Goal: Task Accomplishment & Management: Use online tool/utility

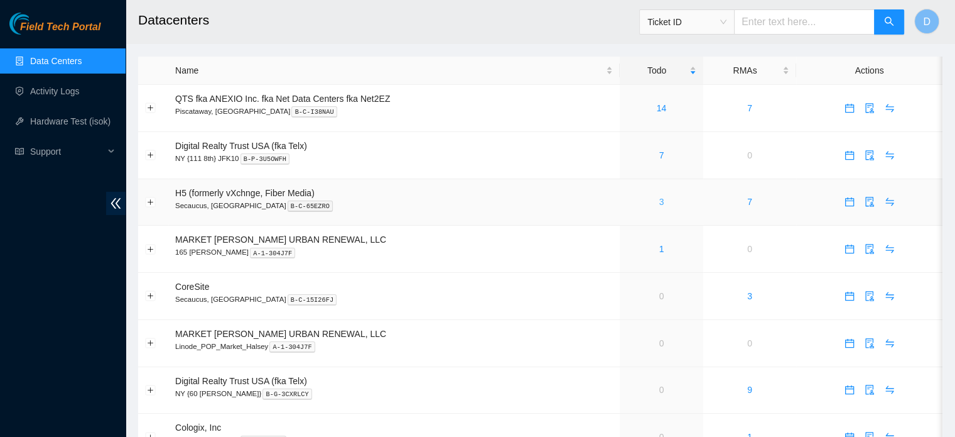
click at [660, 204] on link "3" at bounding box center [662, 202] width 5 height 10
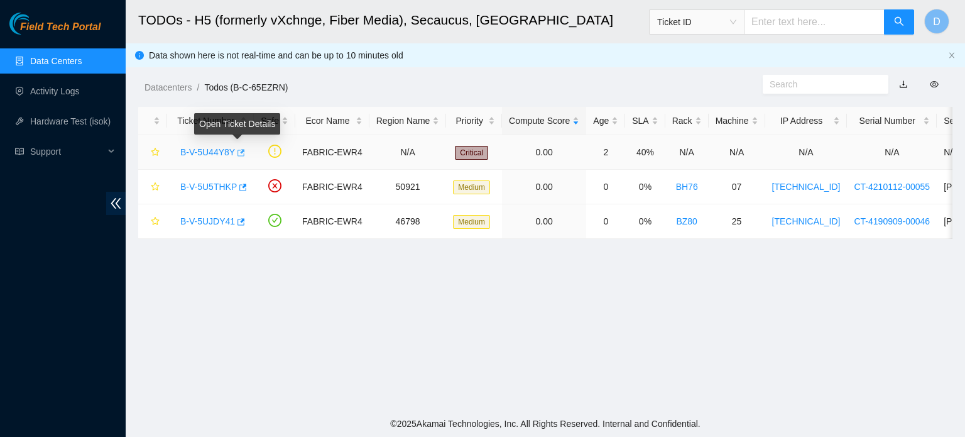
click at [241, 151] on icon "button" at bounding box center [241, 152] width 8 height 7
click at [237, 153] on icon "button" at bounding box center [240, 152] width 9 height 9
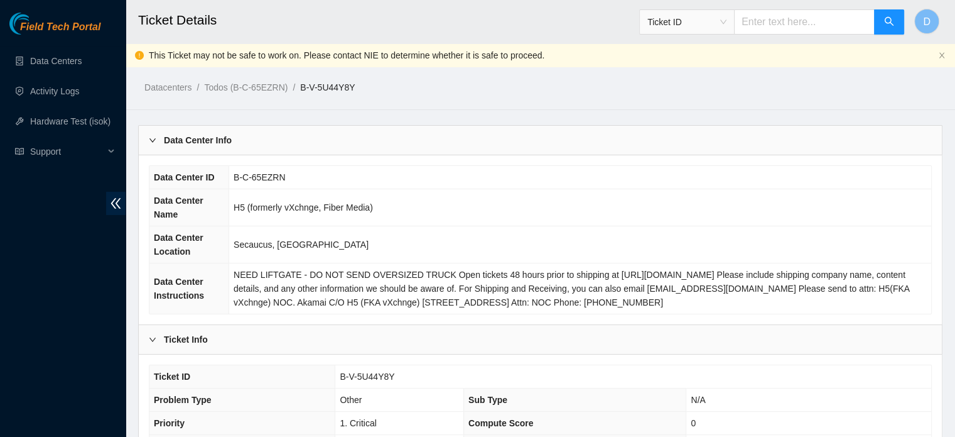
scroll to position [422, 0]
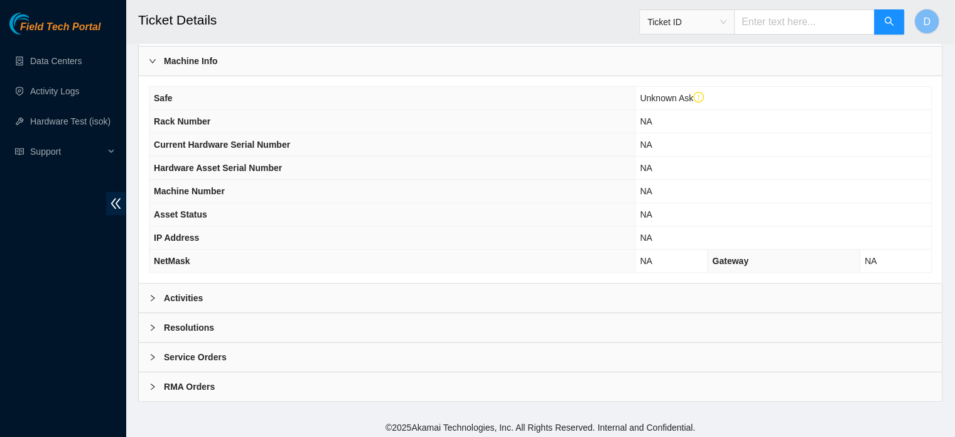
click at [211, 283] on div "Activities" at bounding box center [540, 297] width 803 height 29
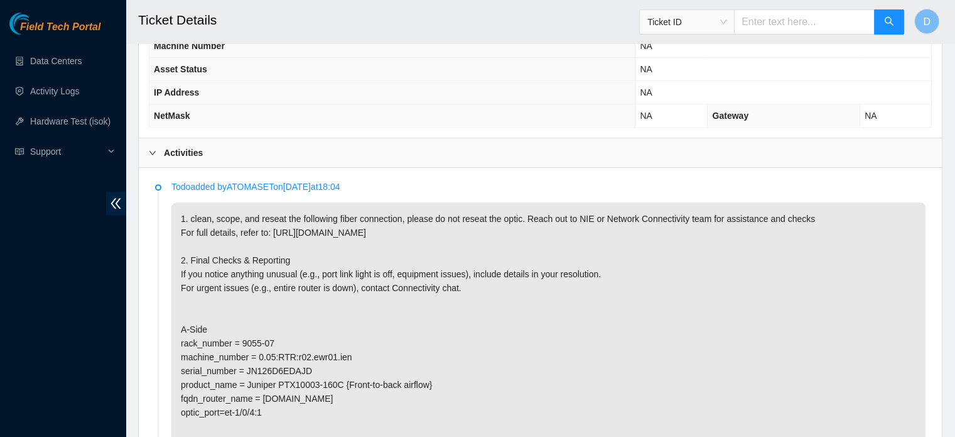
scroll to position [472, 0]
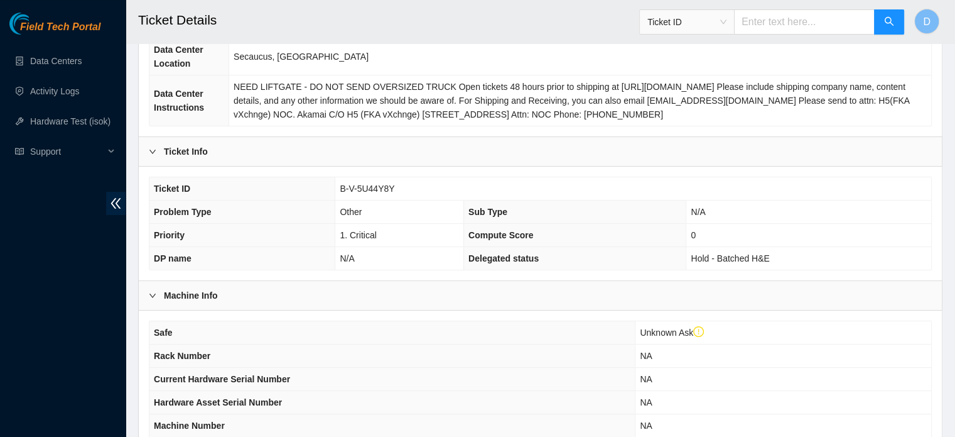
scroll to position [188, 0]
drag, startPoint x: 340, startPoint y: 187, endPoint x: 418, endPoint y: 182, distance: 77.4
click at [418, 182] on td "B-V-5U44Y8Y" at bounding box center [633, 188] width 596 height 23
copy span "B-V-5U44Y8Y"
click at [0, 313] on div "Field Tech Portal Data Centers Activity Logs Hardware Test (isok) Support" at bounding box center [63, 225] width 126 height 424
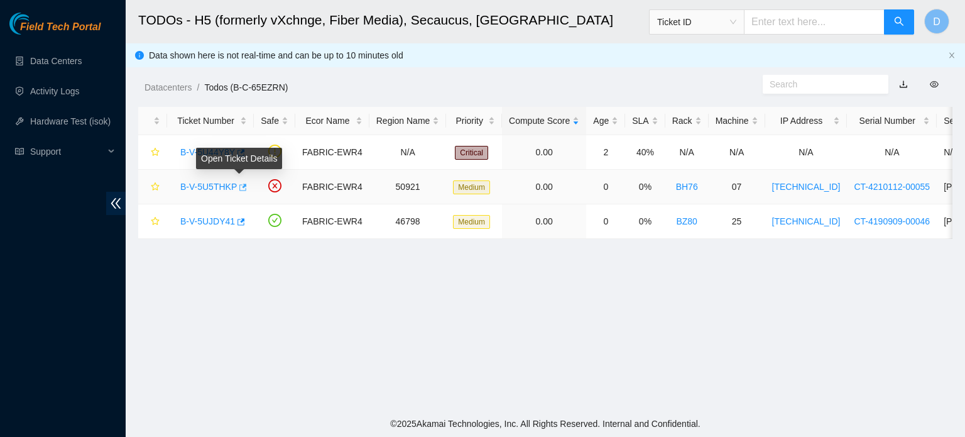
click at [240, 185] on icon "button" at bounding box center [241, 187] width 9 height 9
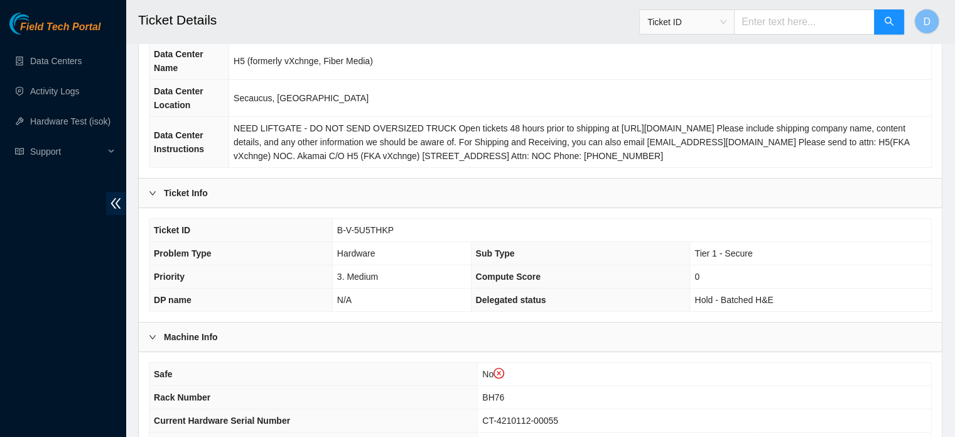
scroll to position [251, 0]
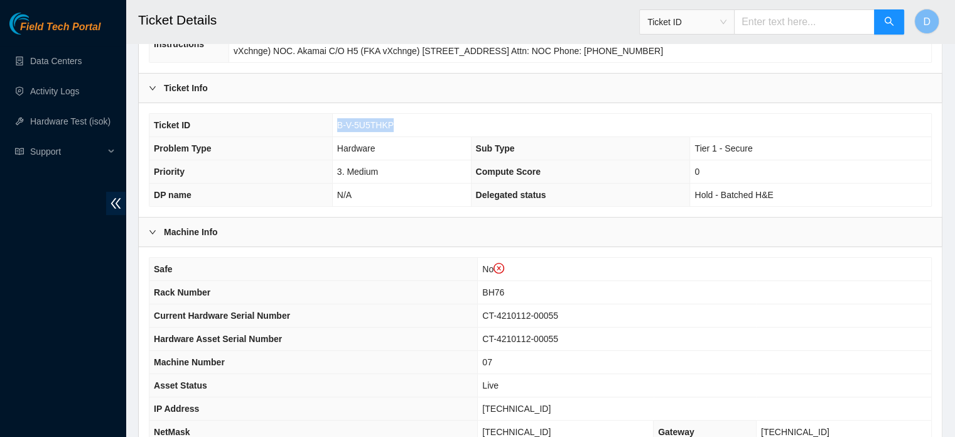
drag, startPoint x: 335, startPoint y: 120, endPoint x: 430, endPoint y: 119, distance: 94.2
click at [430, 119] on td "B-V-5U5THKP" at bounding box center [631, 125] width 599 height 23
copy span "B-V-5U5THKP"
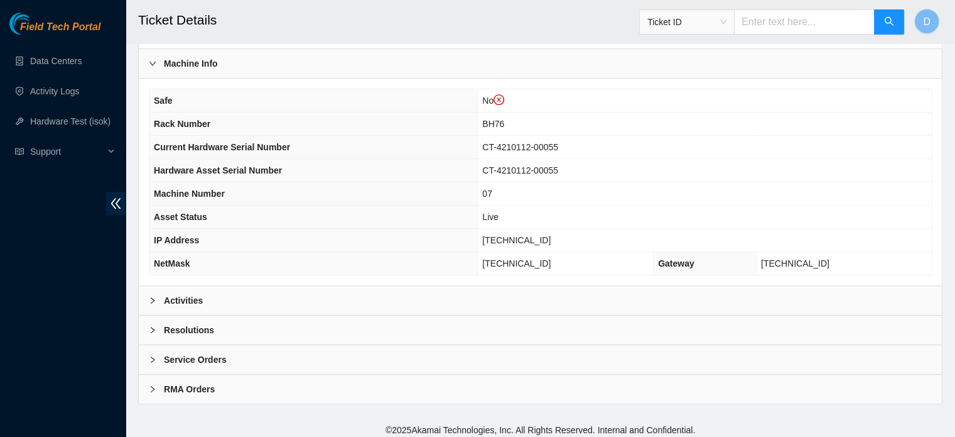
scroll to position [422, 0]
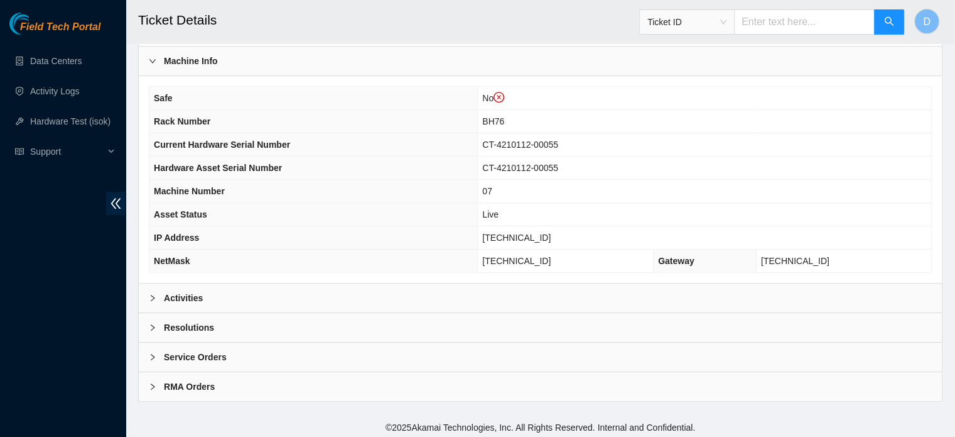
click at [291, 286] on div "Activities" at bounding box center [540, 297] width 803 height 29
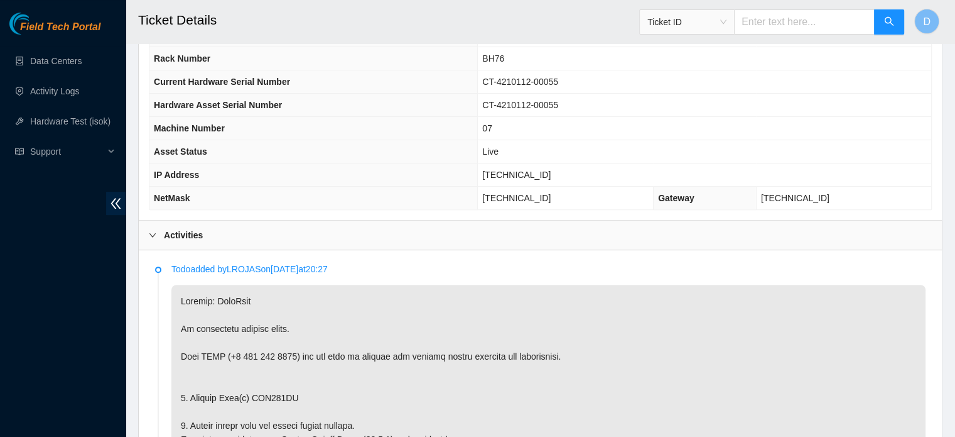
scroll to position [171, 0]
